Goal: Task Accomplishment & Management: Use online tool/utility

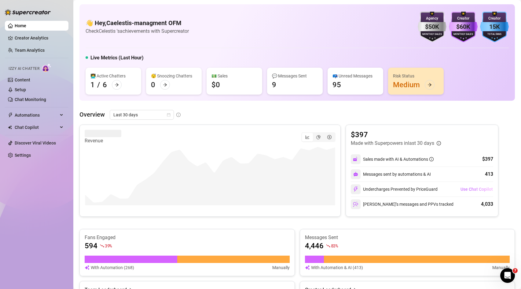
click at [473, 189] on span "Use Chat Copilot" at bounding box center [477, 188] width 32 height 5
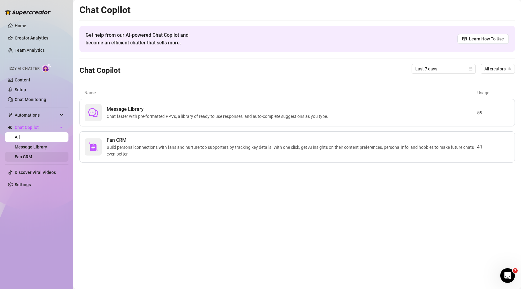
click at [32, 159] on link "Fan CRM" at bounding box center [23, 156] width 17 height 5
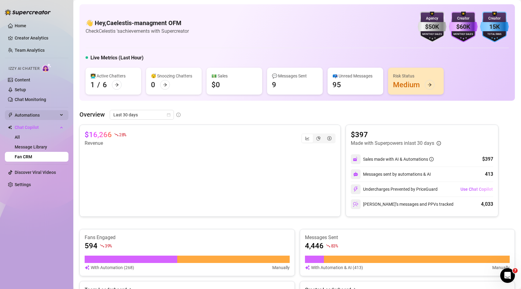
click at [62, 115] on div "Automations" at bounding box center [37, 115] width 64 height 10
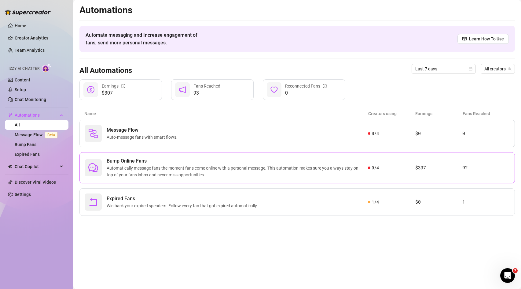
click at [220, 170] on span "Automatically message fans the moment fans come online with a personal message.…" at bounding box center [237, 170] width 261 height 13
